Goal: Task Accomplishment & Management: Use online tool/utility

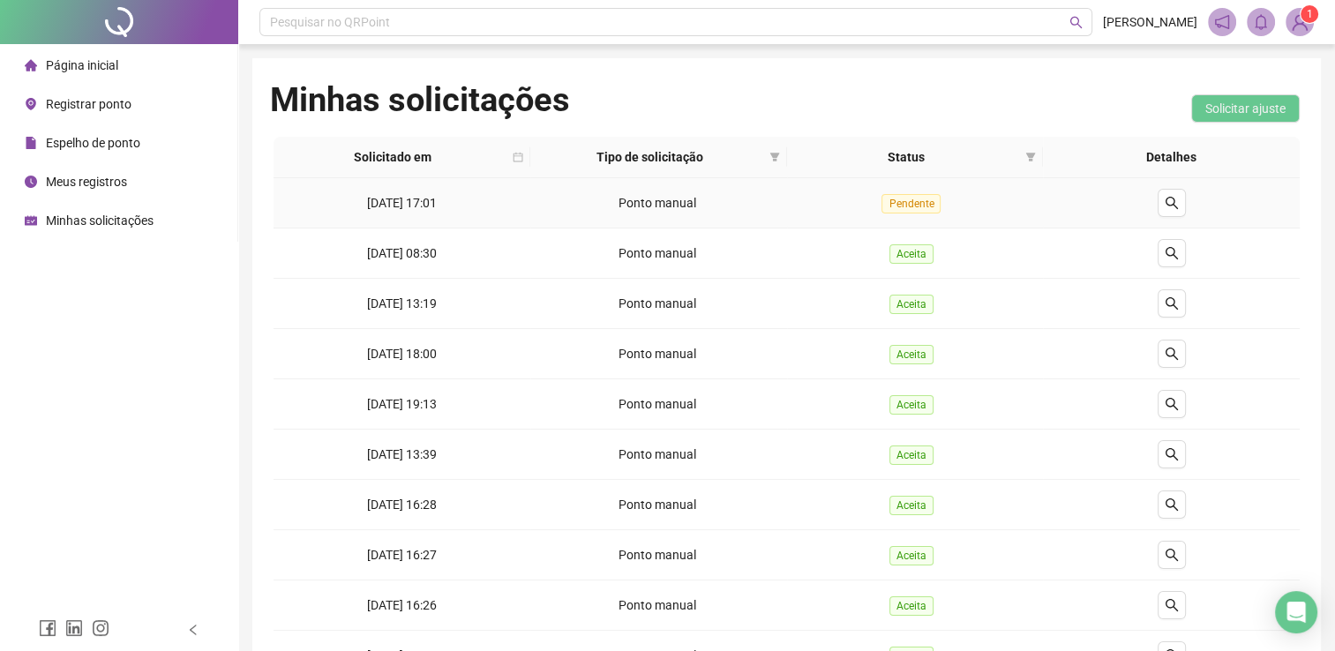
click at [932, 117] on div "Minhas solicitações Solicitar ajuste" at bounding box center [786, 107] width 1033 height 57
click at [94, 376] on div "Página inicial Registrar ponto Espelho de ponto Meus registros Minhas solicitaç…" at bounding box center [119, 304] width 238 height 609
click at [80, 114] on div "Registrar ponto" at bounding box center [78, 103] width 107 height 35
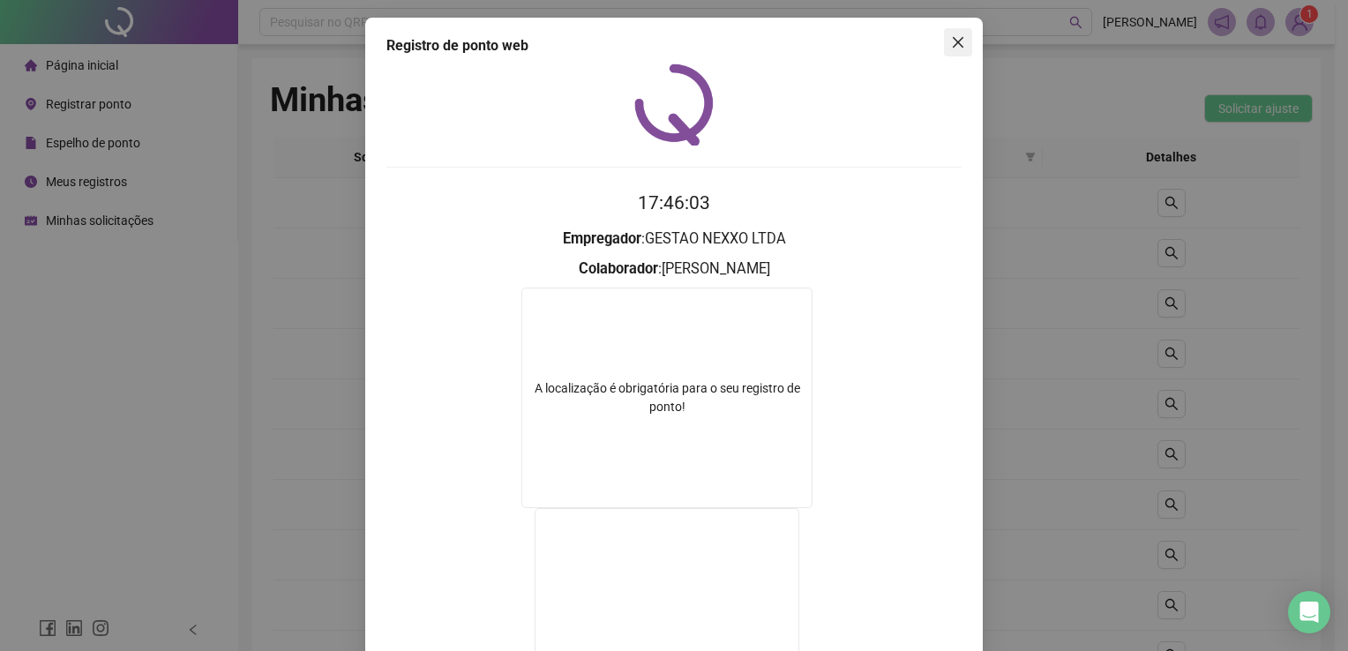
click at [964, 36] on span "Close" at bounding box center [958, 42] width 28 height 14
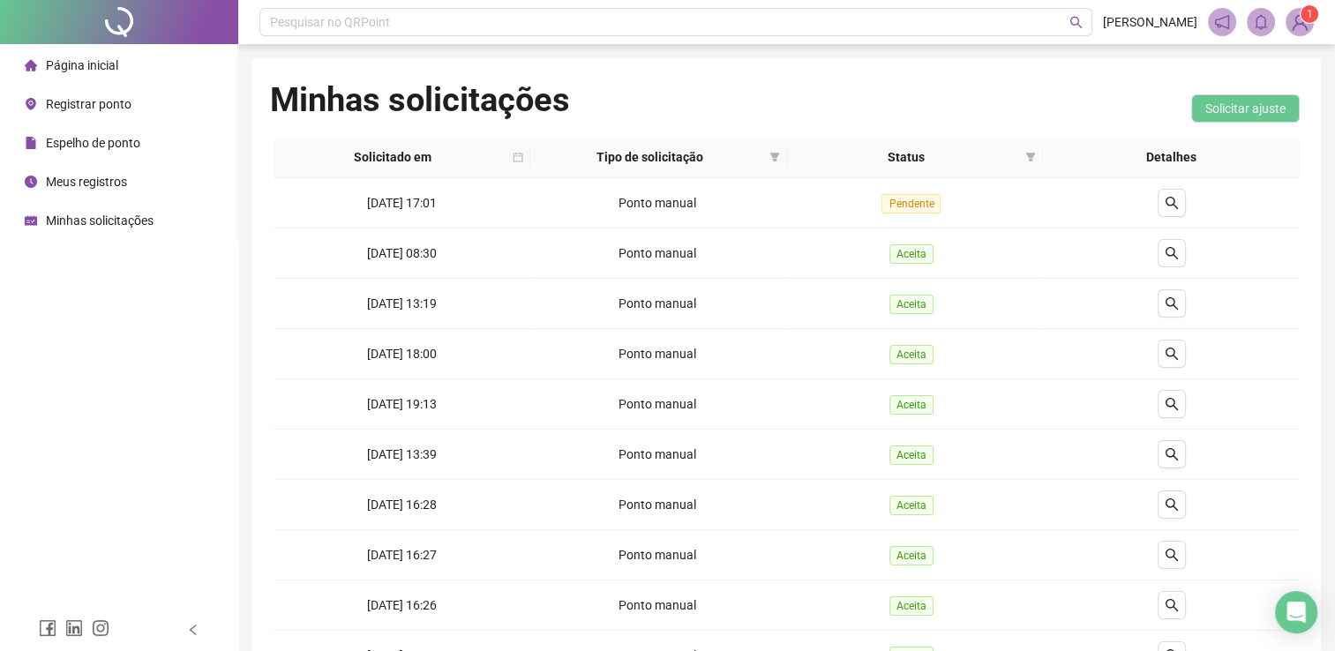
click at [68, 109] on span "Registrar ponto" at bounding box center [89, 104] width 86 height 14
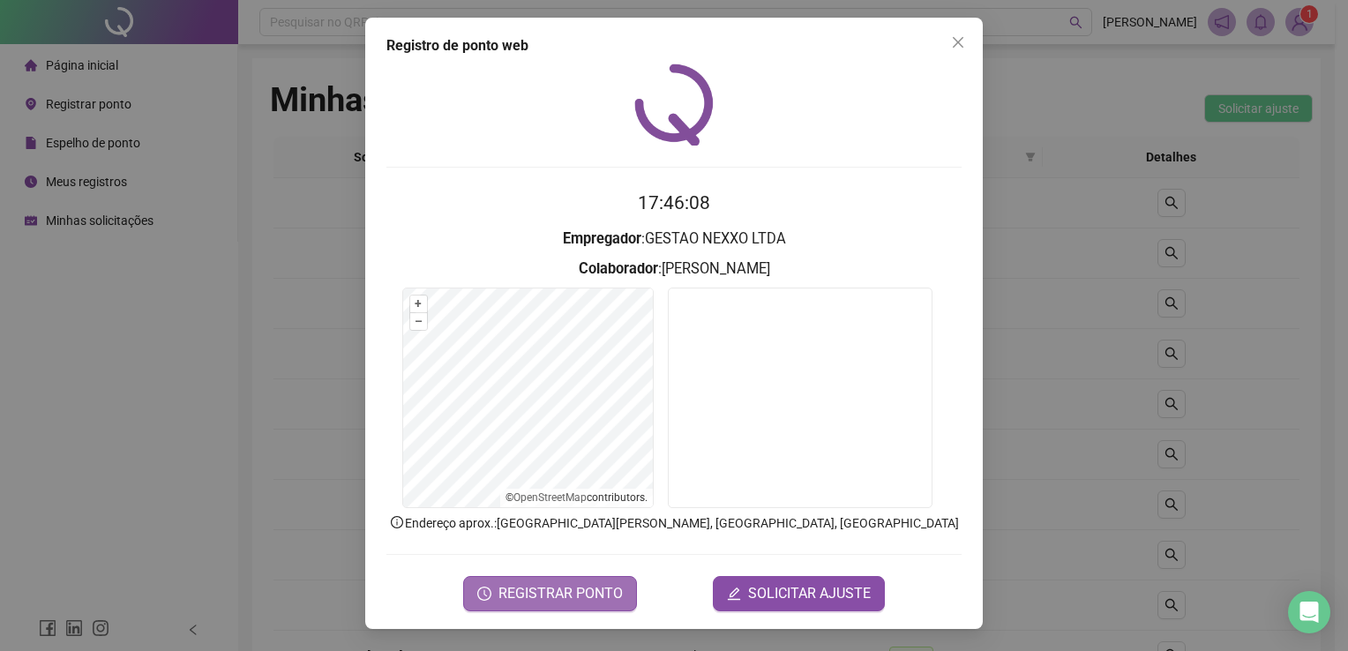
click at [584, 593] on span "REGISTRAR PONTO" at bounding box center [561, 593] width 124 height 21
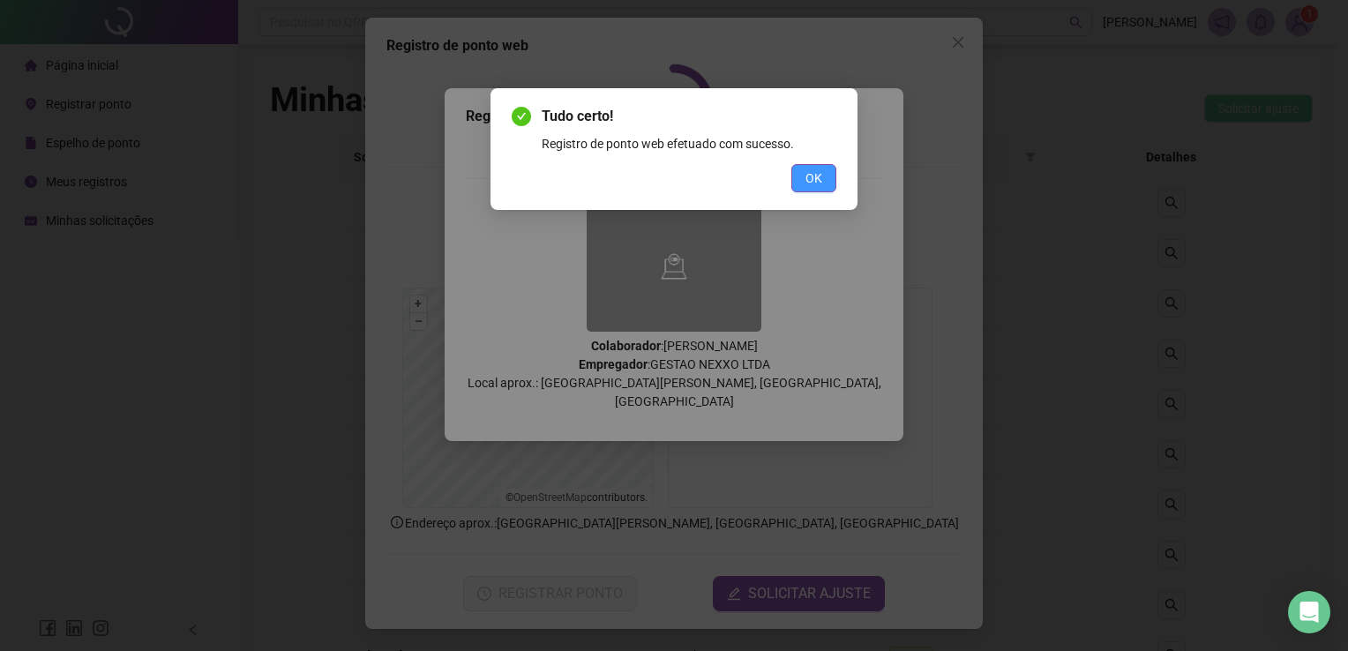
click at [809, 178] on span "OK" at bounding box center [814, 178] width 17 height 19
